Goal: Find specific page/section: Find specific page/section

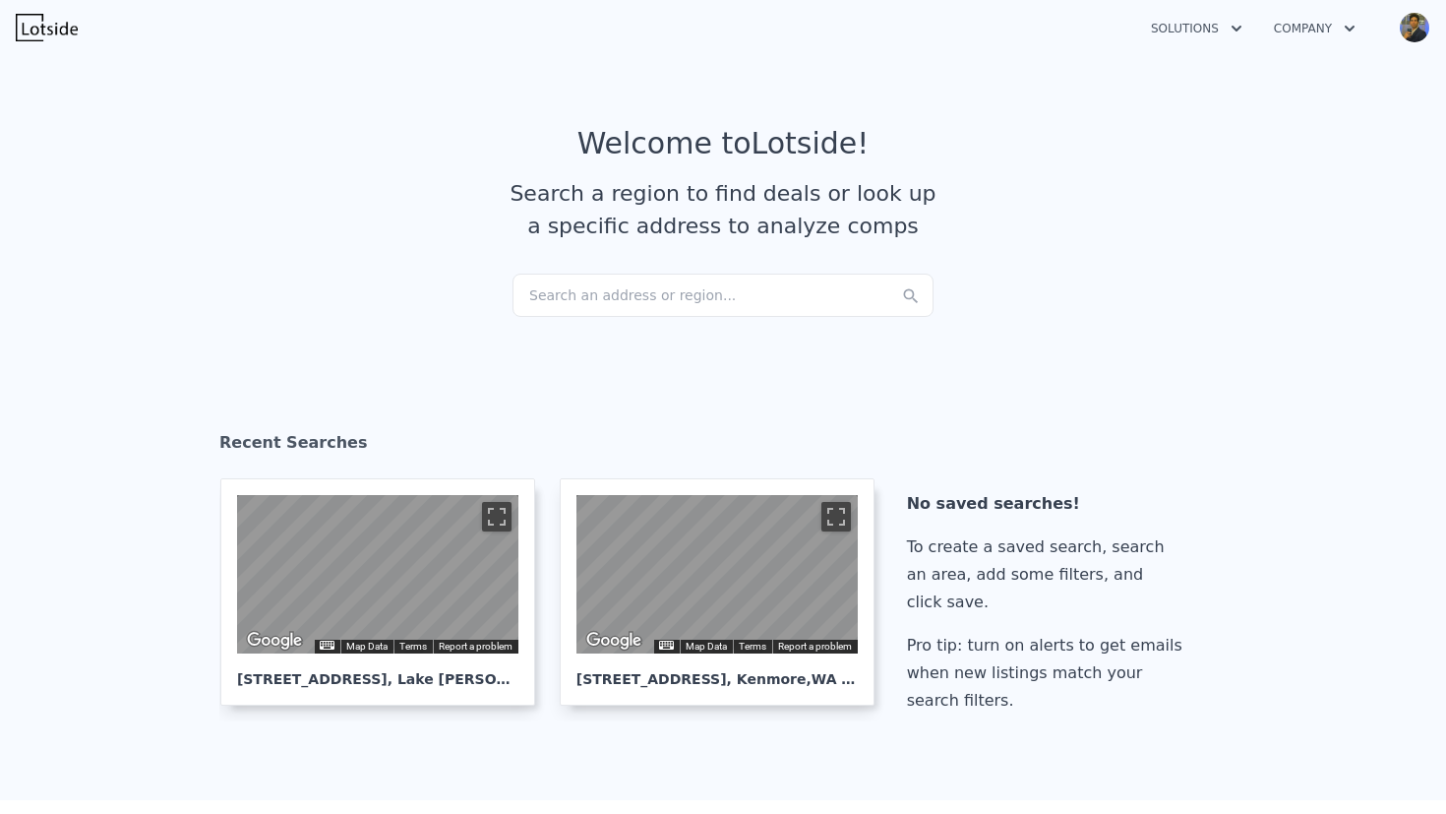
click at [635, 300] on div "Search an address or region..." at bounding box center [723, 295] width 421 height 43
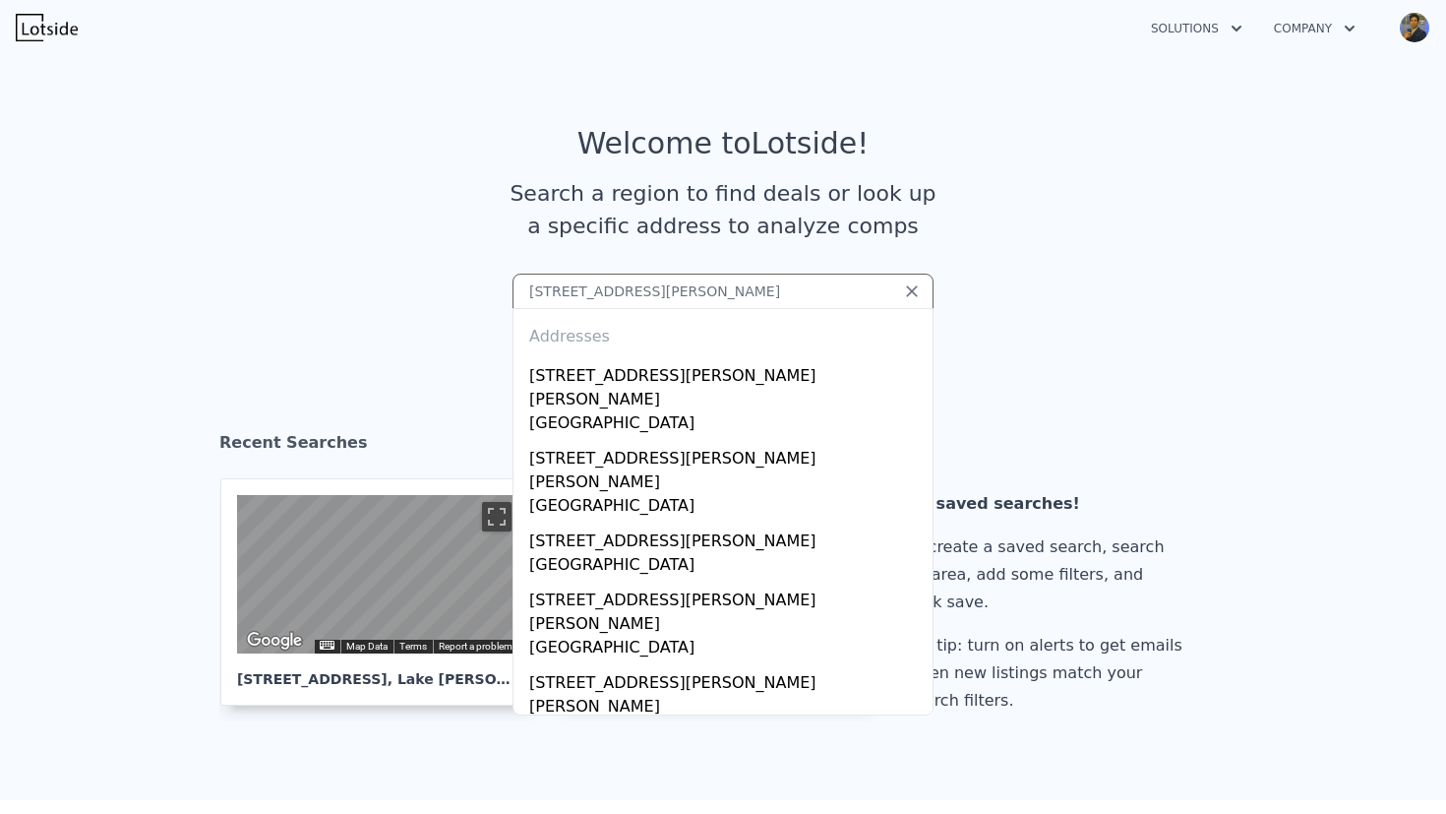
click at [842, 291] on input "[STREET_ADDRESS][PERSON_NAME]" at bounding box center [723, 291] width 421 height 35
type input "[STREET_ADDRESS][PERSON_NAME][PERSON_NAME]"
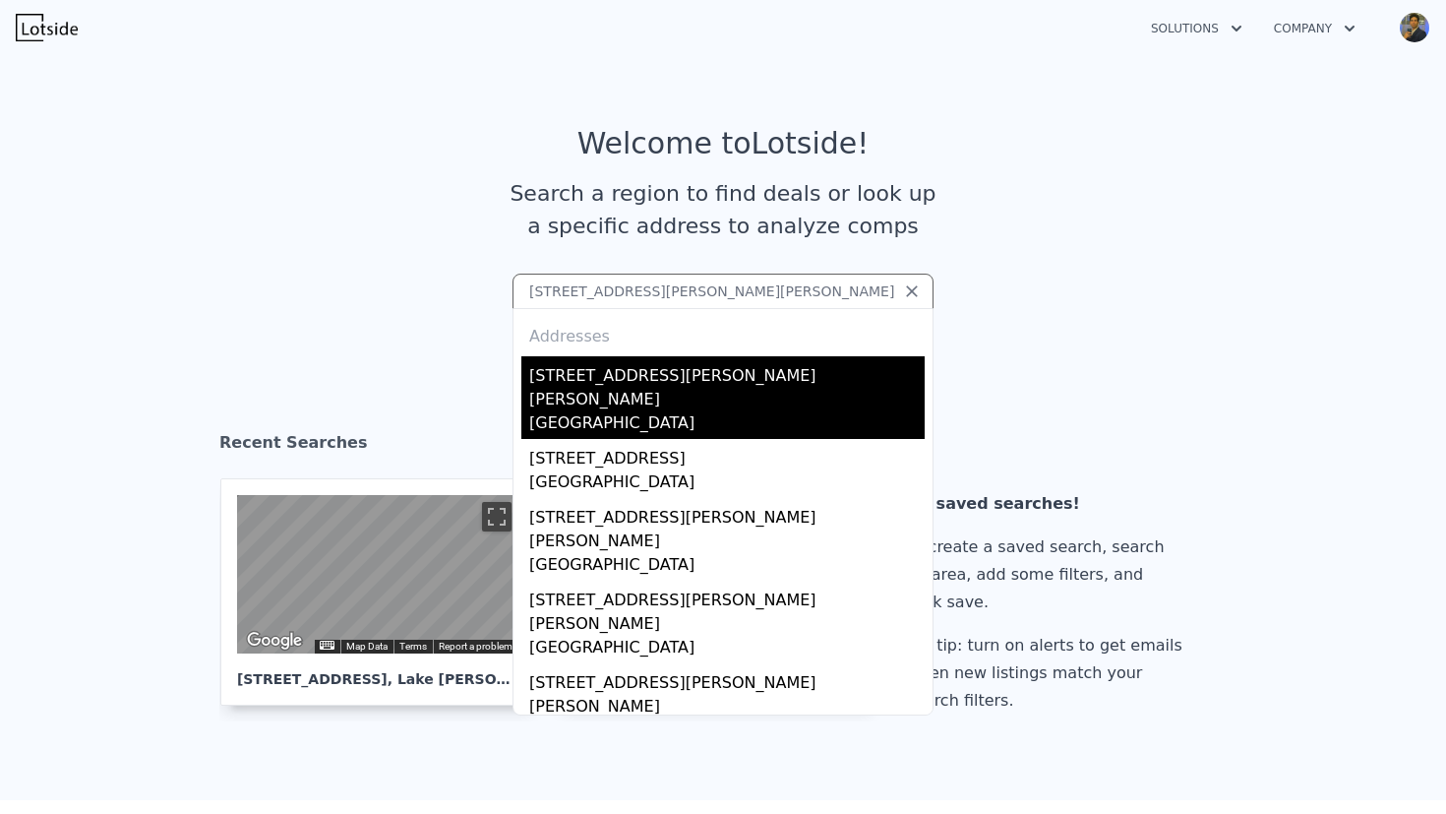
click at [728, 381] on div "[STREET_ADDRESS][PERSON_NAME][PERSON_NAME]" at bounding box center [727, 383] width 396 height 55
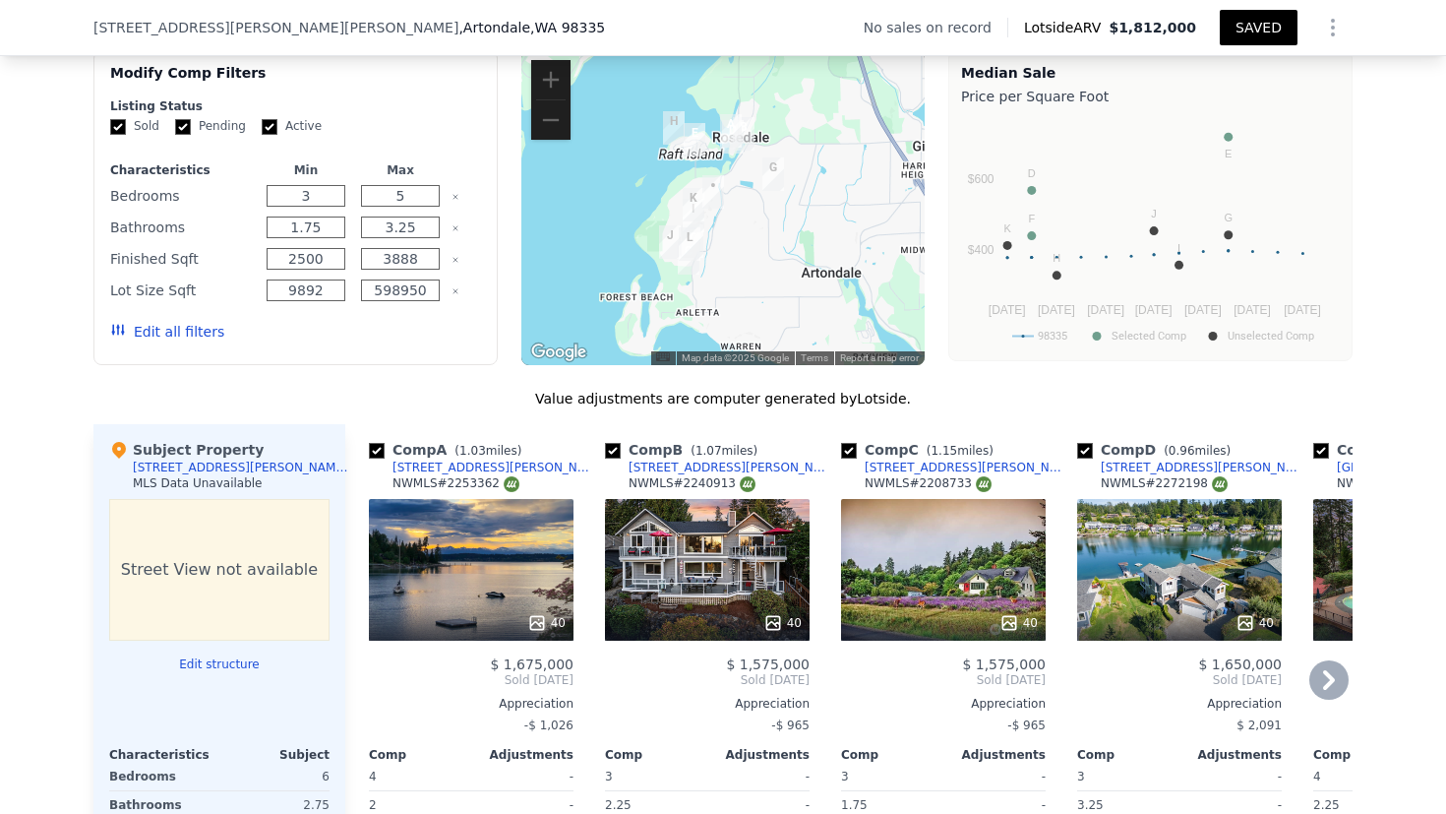
scroll to position [1549, 0]
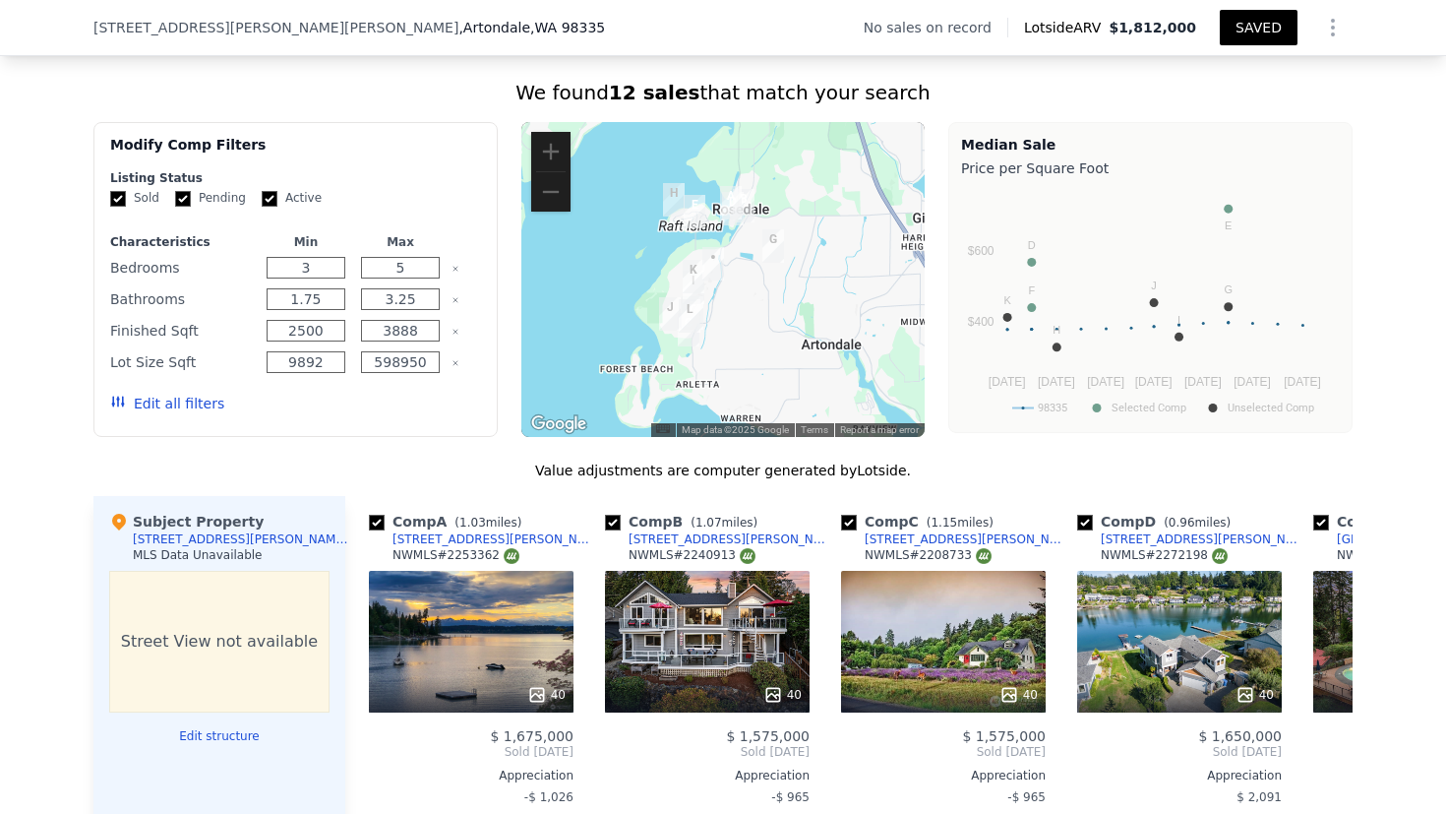
click at [737, 306] on div at bounding box center [723, 279] width 404 height 315
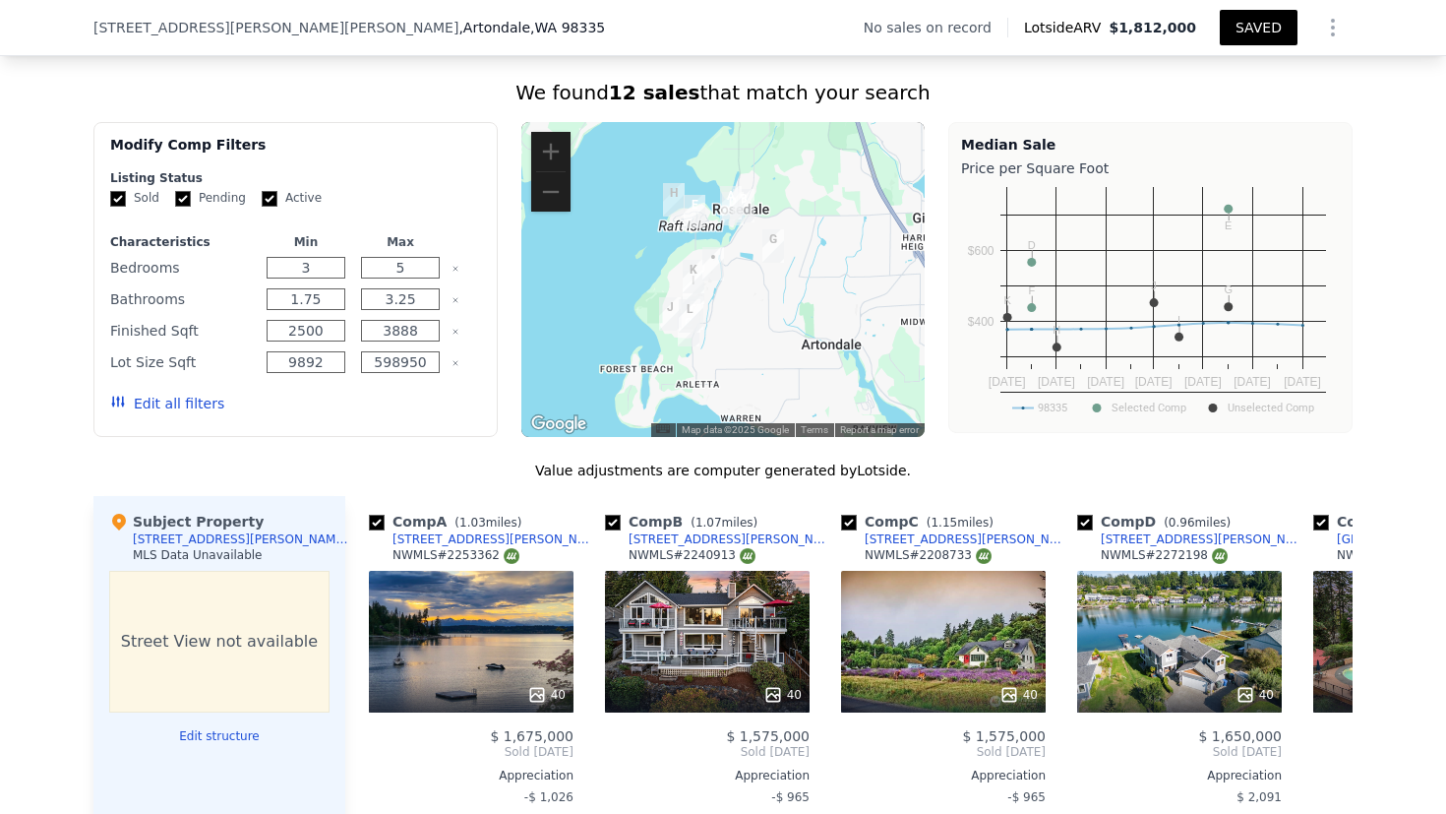
click at [800, 238] on div at bounding box center [723, 279] width 404 height 315
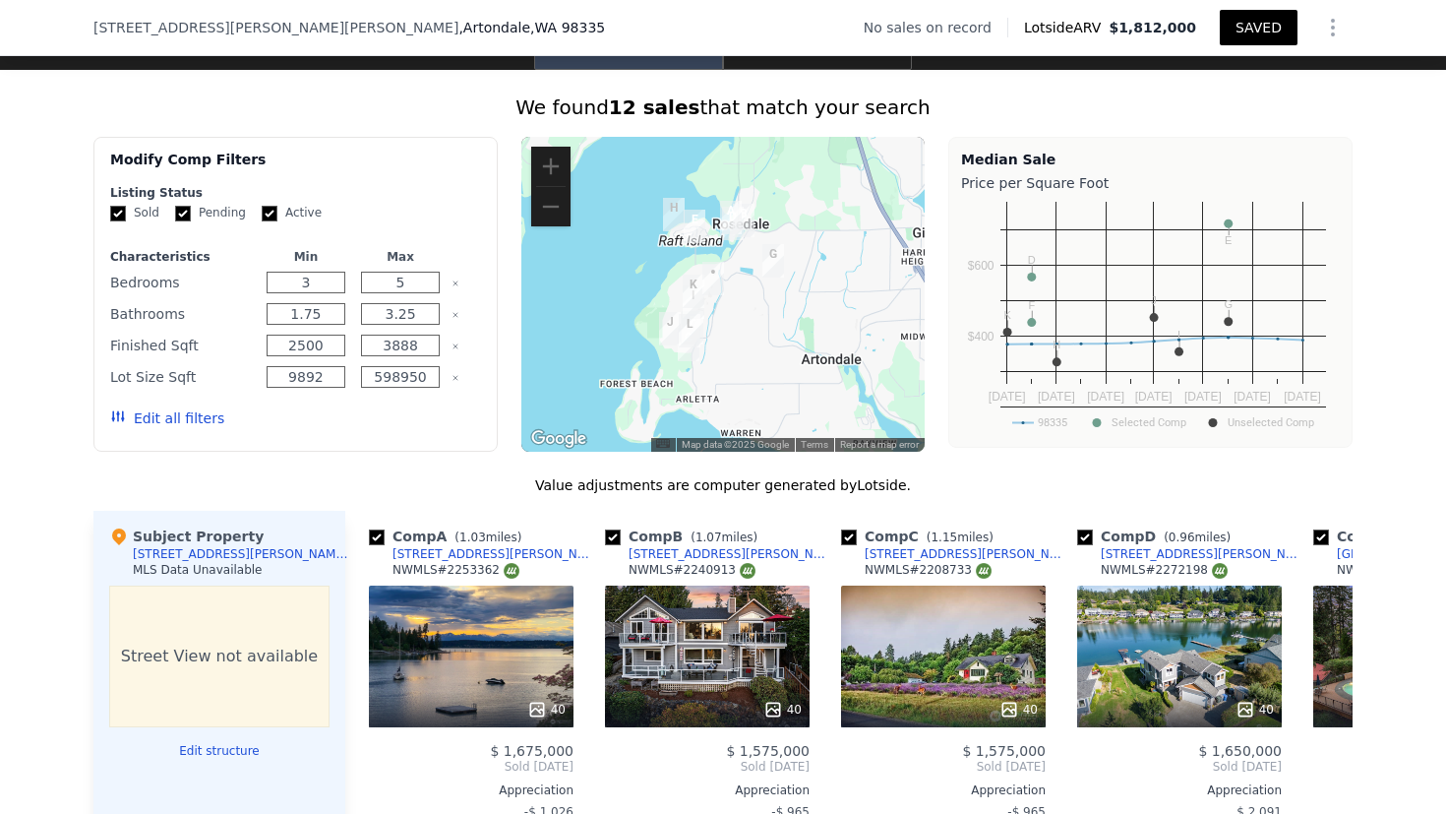
scroll to position [1523, 0]
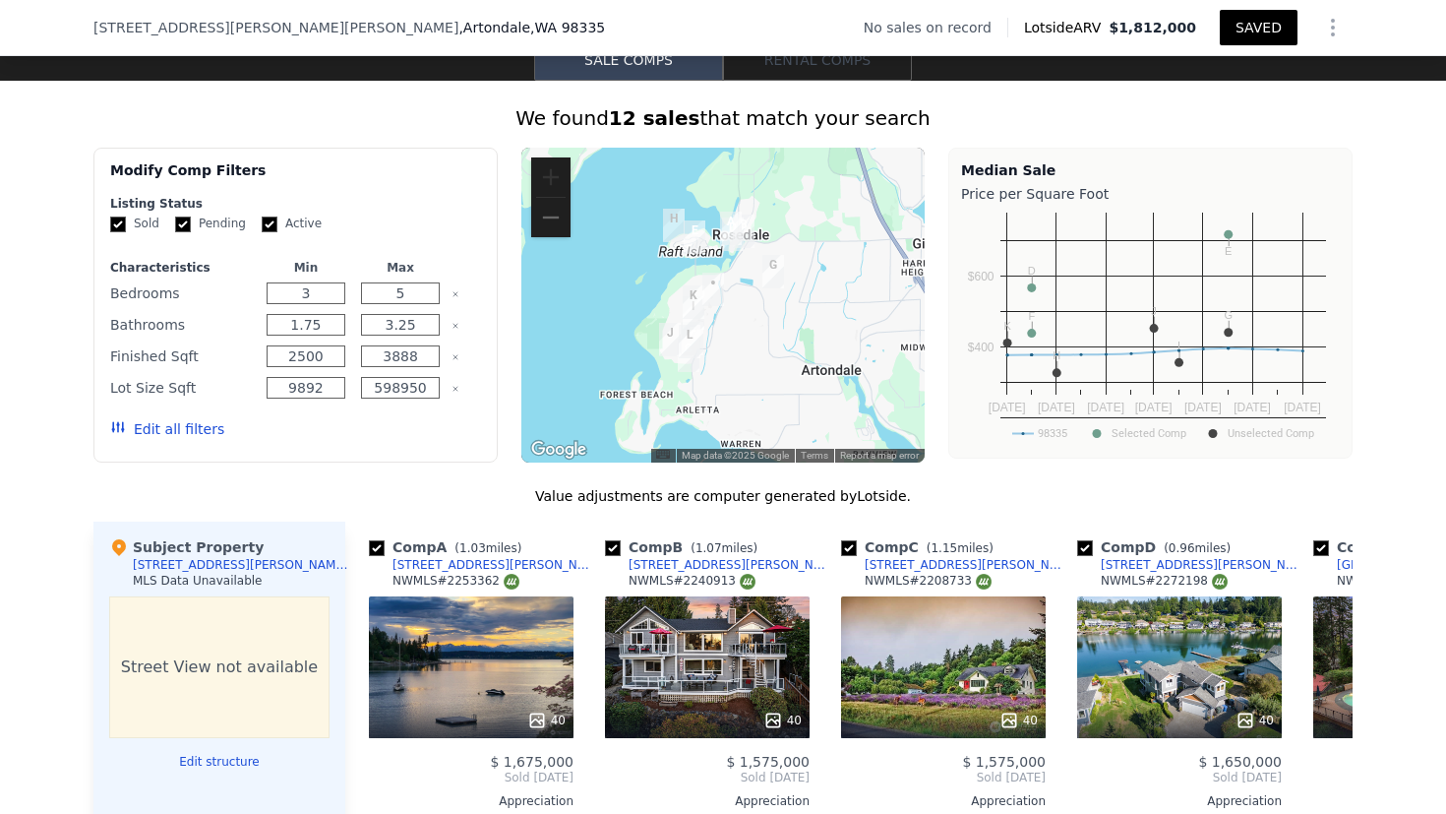
click at [547, 193] on button "Zoom in" at bounding box center [550, 176] width 39 height 39
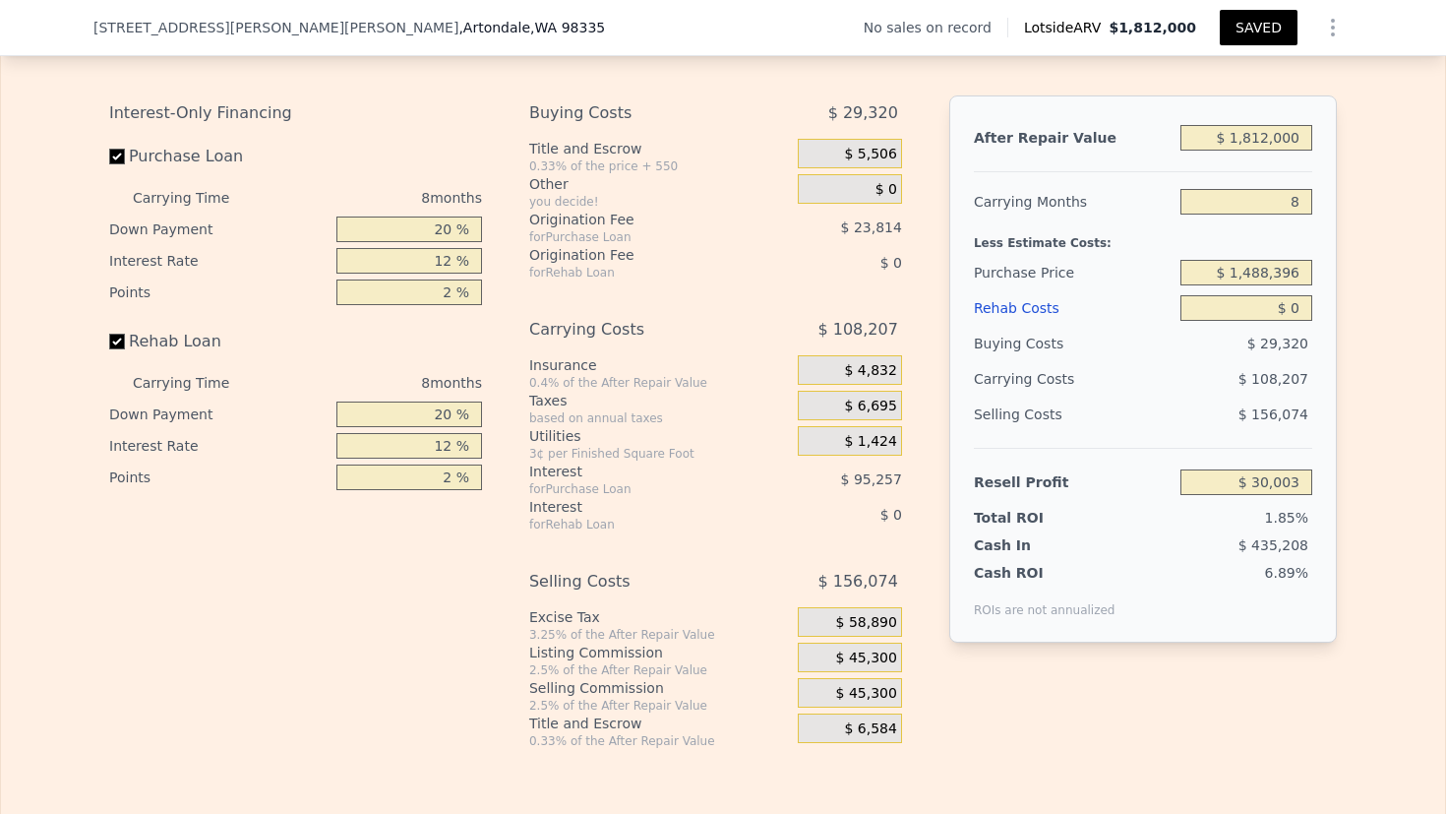
scroll to position [2909, 0]
